Goal: Book appointment/travel/reservation

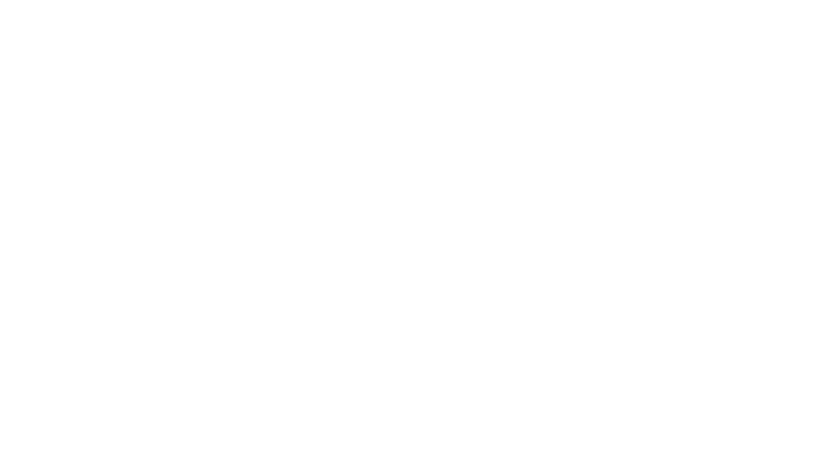
select select "**"
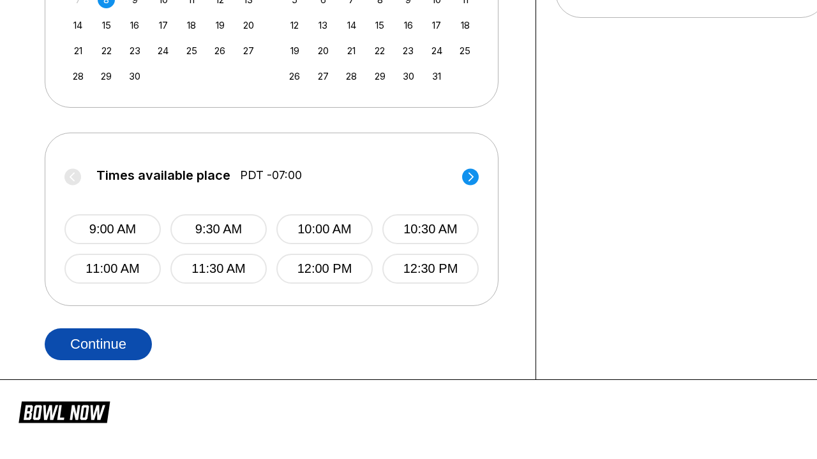
scroll to position [0, 881]
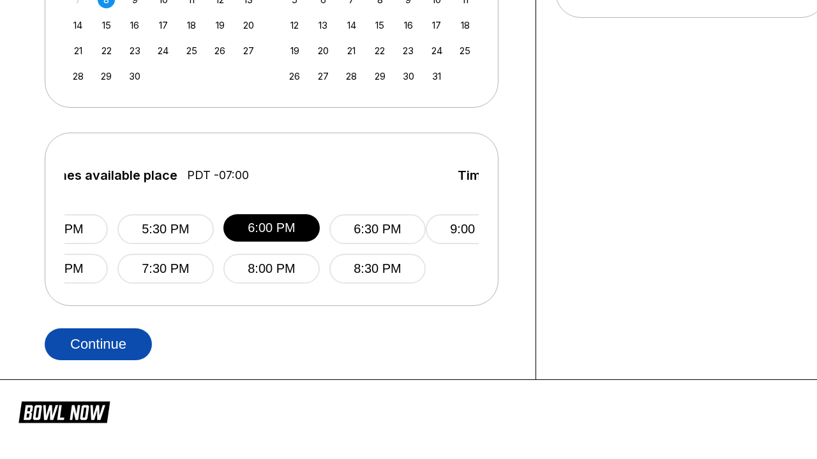
click at [101, 344] on button "Continue" at bounding box center [98, 345] width 107 height 32
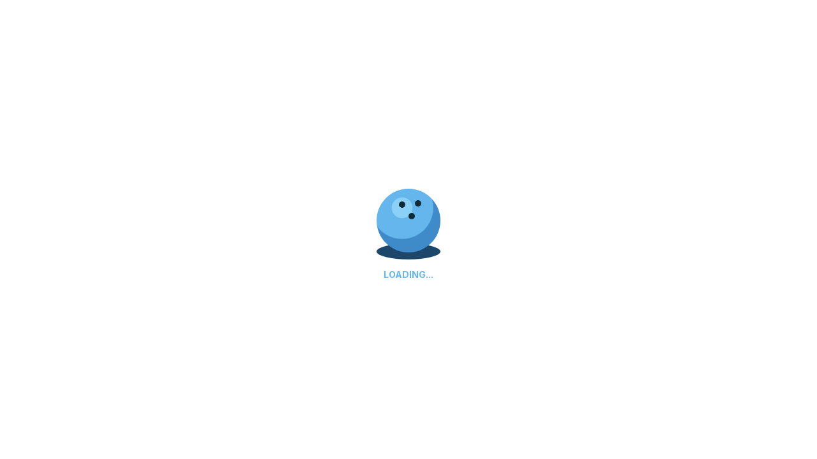
select select "**"
